Goal: Task Accomplishment & Management: Manage account settings

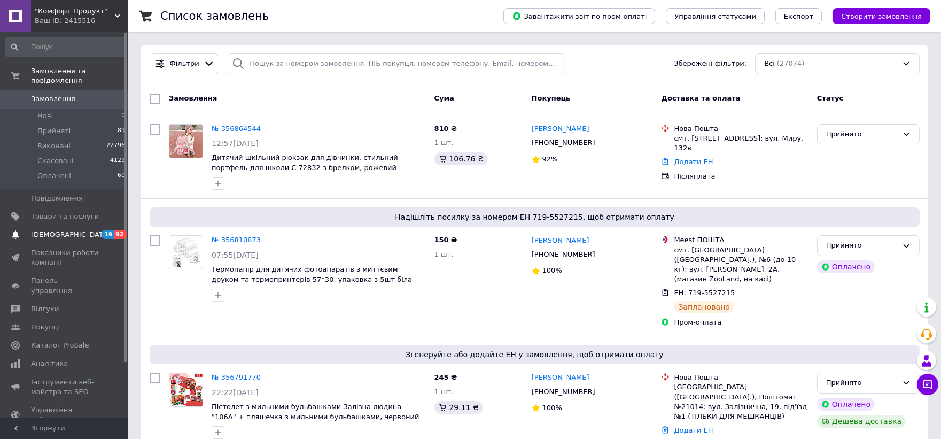
click at [77, 230] on span "[DEMOGRAPHIC_DATA]" at bounding box center [65, 235] width 68 height 10
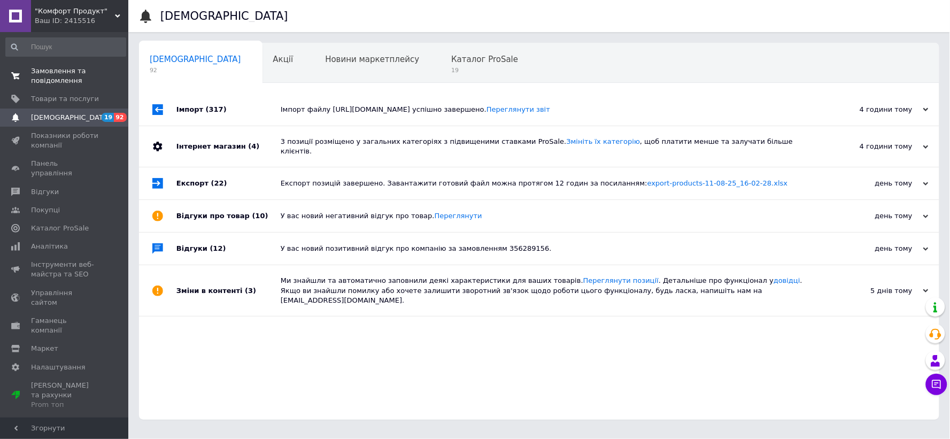
click at [77, 78] on span "Замовлення та повідомлення" at bounding box center [65, 75] width 68 height 19
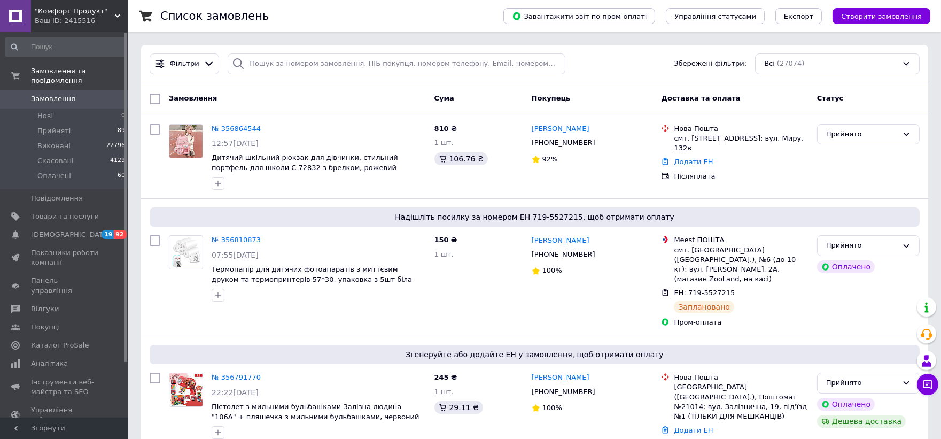
click at [46, 94] on link "Замовлення 0" at bounding box center [65, 99] width 131 height 18
click at [52, 230] on span "[DEMOGRAPHIC_DATA]" at bounding box center [70, 235] width 79 height 10
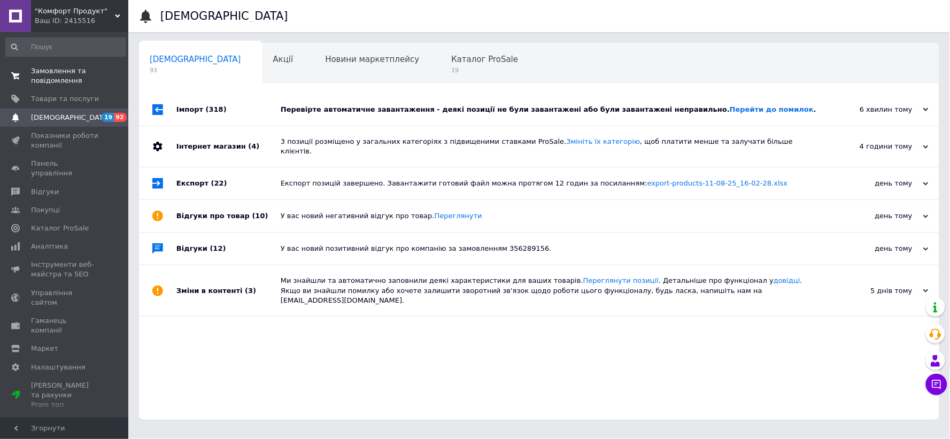
click at [57, 76] on span "Замовлення та повідомлення" at bounding box center [65, 75] width 68 height 19
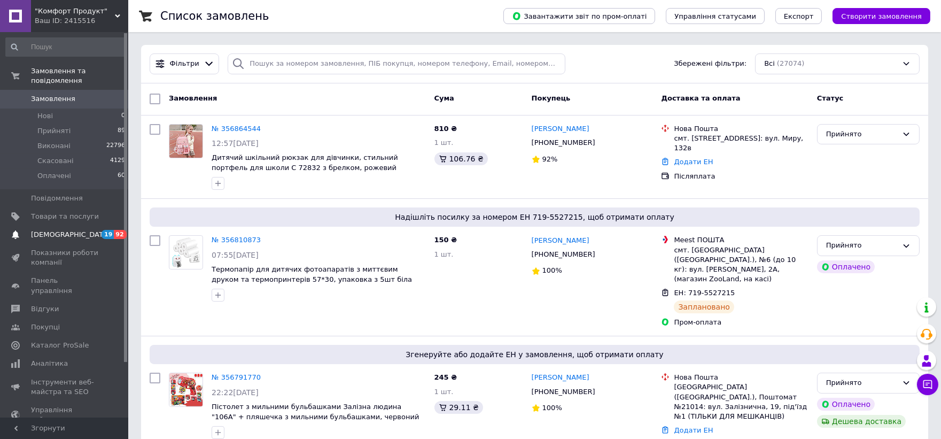
click at [64, 230] on span "[DEMOGRAPHIC_DATA]" at bounding box center [70, 235] width 79 height 10
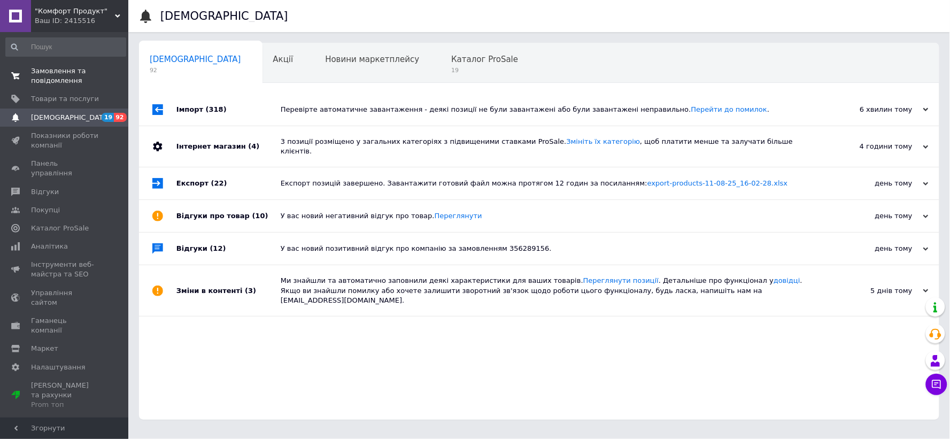
click at [74, 87] on link "Замовлення та повідомлення 0 0" at bounding box center [65, 76] width 131 height 28
